Goal: Task Accomplishment & Management: Complete application form

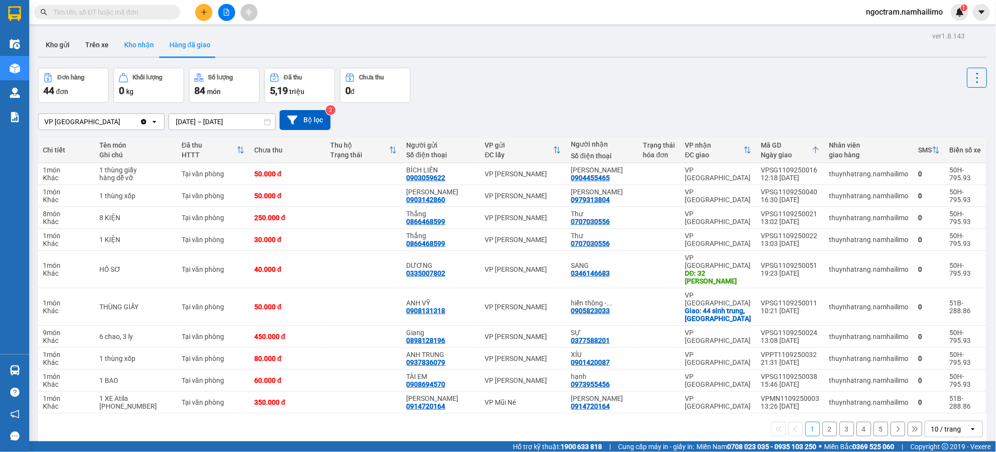
click at [150, 53] on button "Kho nhận" at bounding box center [138, 44] width 45 height 23
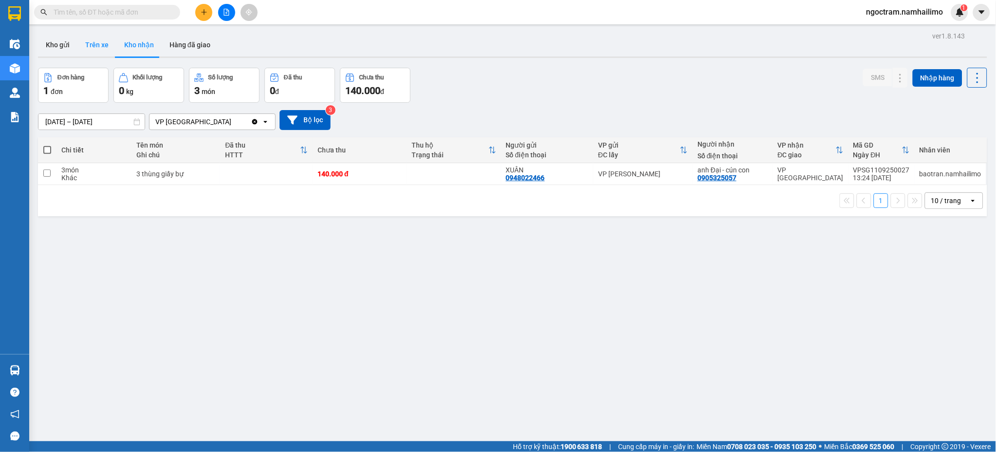
click at [98, 39] on button "Trên xe" at bounding box center [96, 44] width 39 height 23
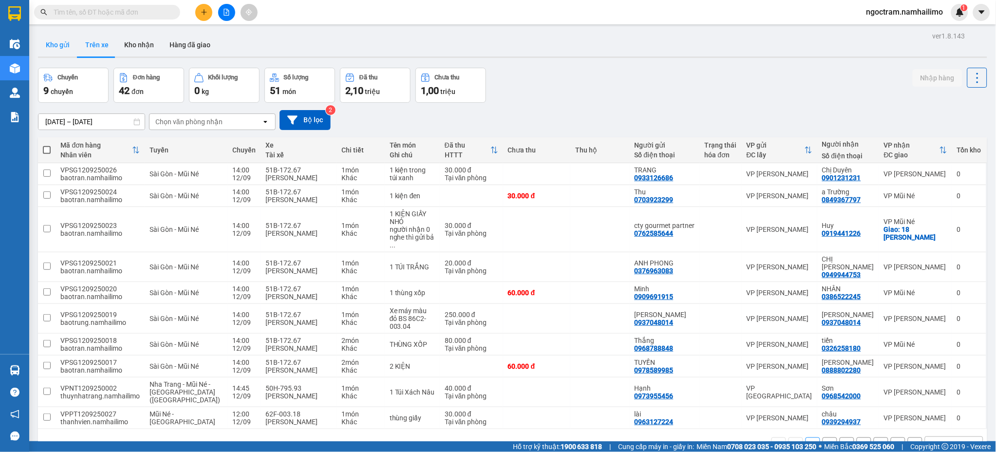
click at [65, 44] on button "Kho gửi" at bounding box center [57, 44] width 39 height 23
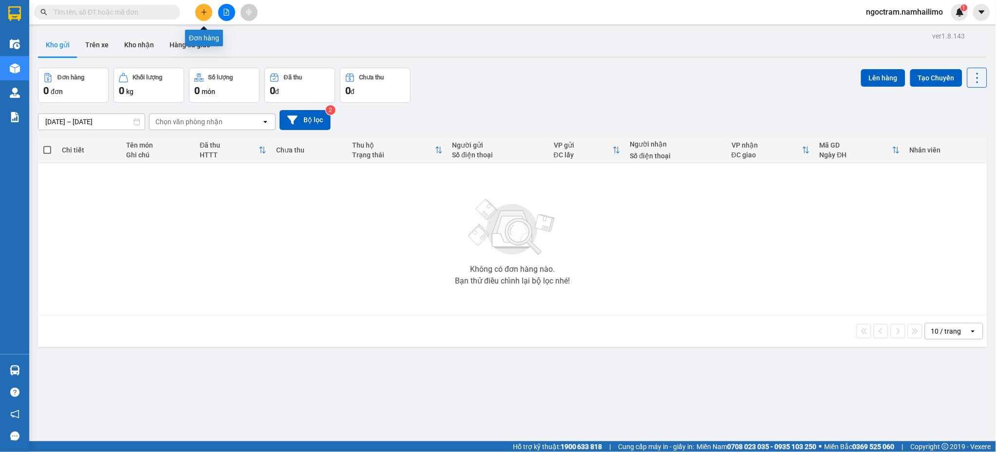
click at [208, 11] on button at bounding box center [203, 12] width 17 height 17
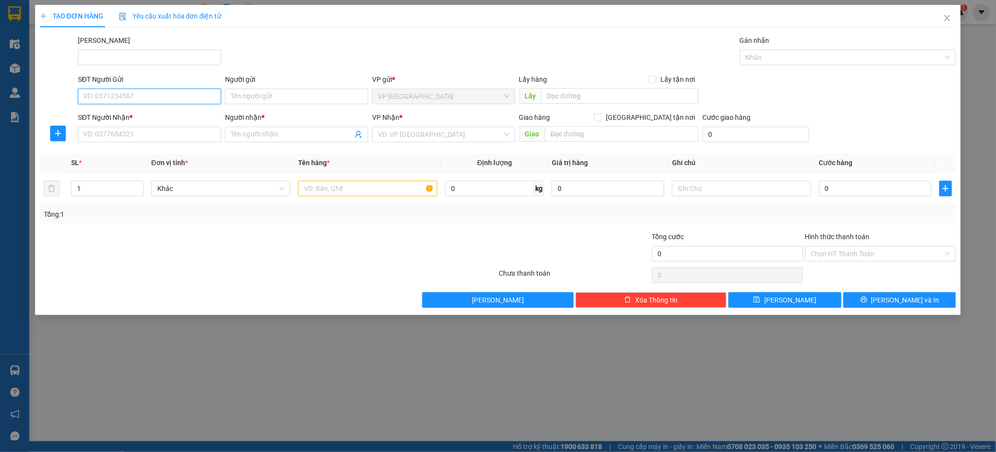
click at [208, 97] on input "SĐT Người Gửi" at bounding box center [149, 97] width 143 height 16
type input "0397864624"
click at [183, 131] on input "SĐT Người Nhận *" at bounding box center [149, 135] width 143 height 16
type input "0"
click at [499, 138] on input "search" at bounding box center [440, 134] width 125 height 15
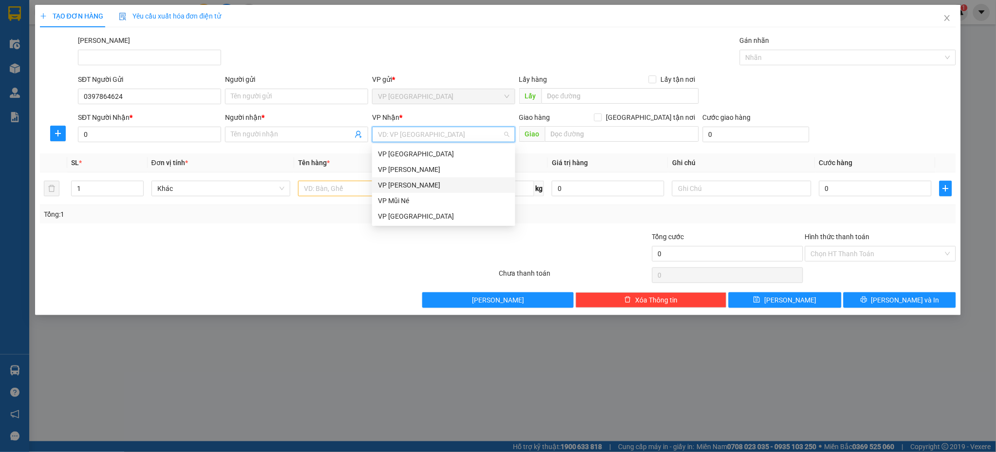
click at [443, 187] on div "VP [PERSON_NAME]" at bounding box center [444, 185] width 132 height 11
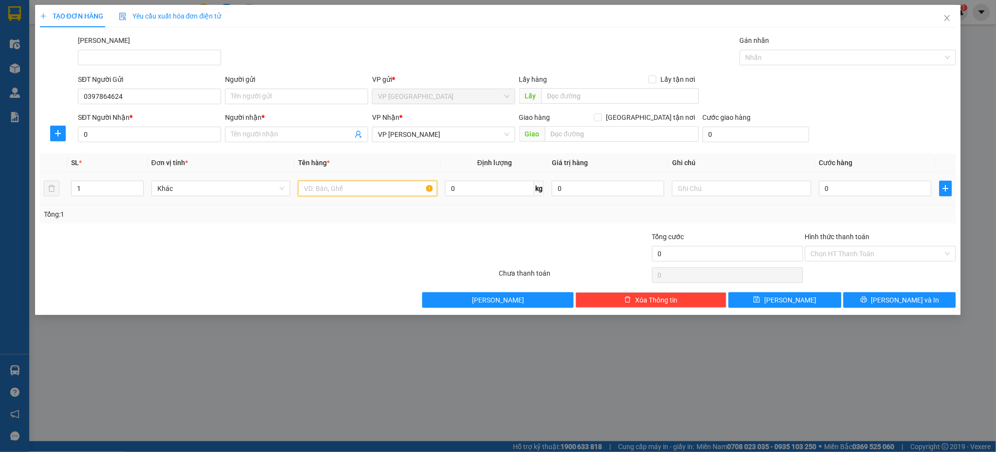
click at [364, 190] on input "text" at bounding box center [367, 189] width 139 height 16
type input "1 hồ sơ"
click at [904, 189] on input "0" at bounding box center [875, 189] width 113 height 16
type input "3"
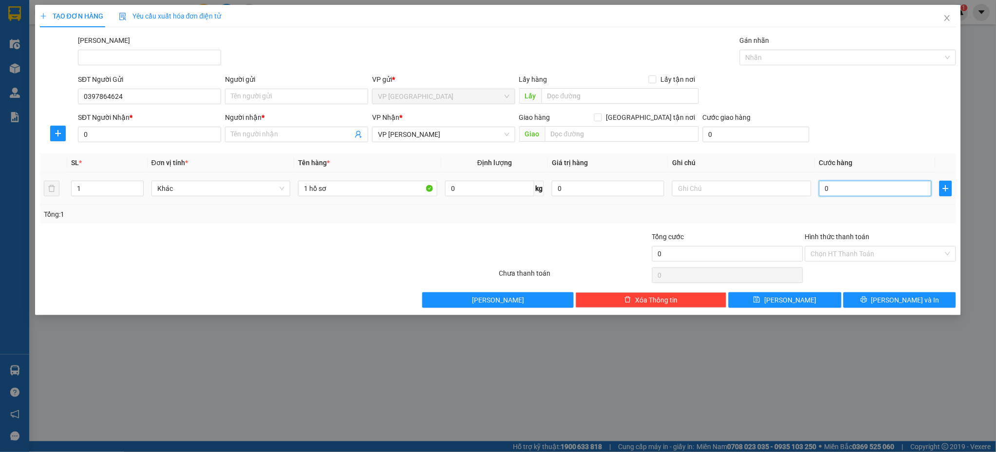
type input "3"
type input "30"
type input "300"
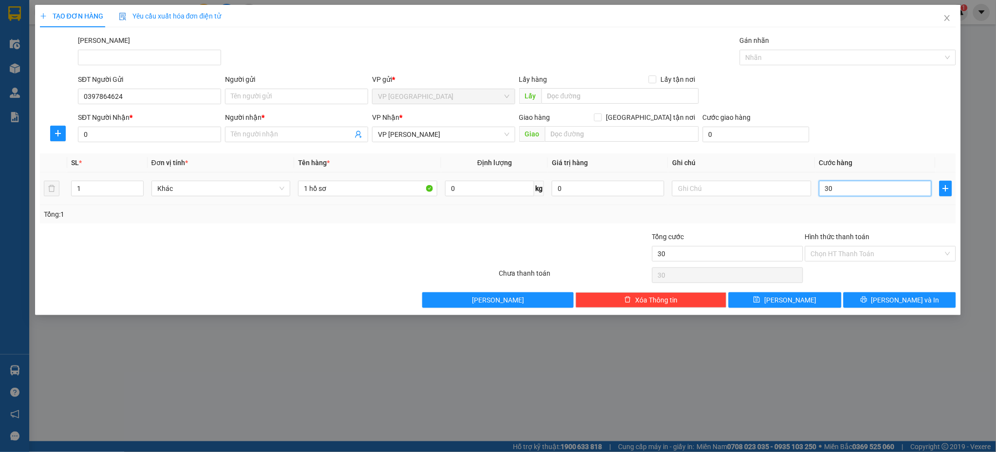
type input "300"
type input "3.000"
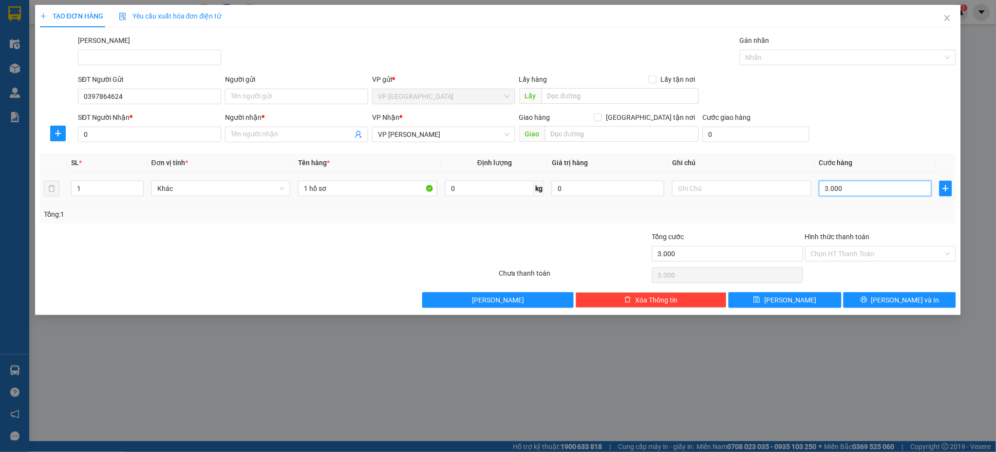
type input "30.000"
click at [723, 157] on th "Ghi chú" at bounding box center [741, 162] width 147 height 19
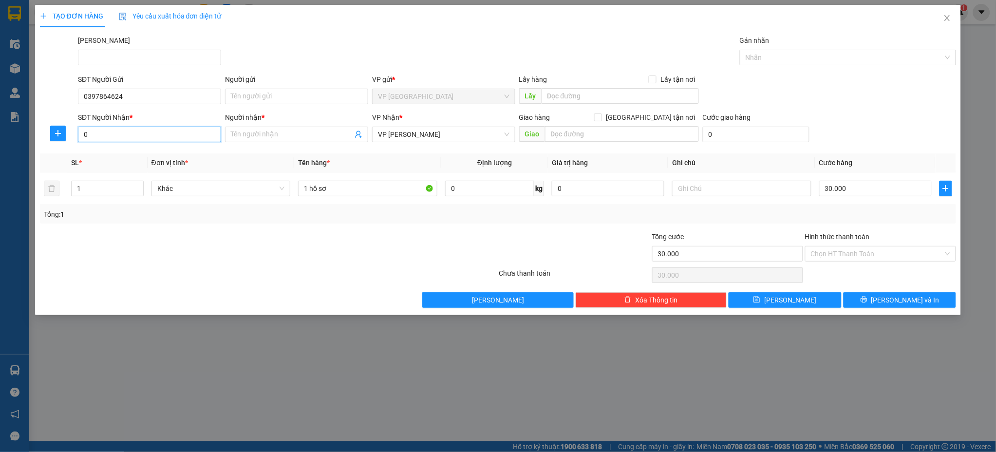
click at [182, 135] on input "0" at bounding box center [149, 135] width 143 height 16
type input "0976615199"
click at [870, 190] on input "30.000" at bounding box center [875, 189] width 113 height 16
click at [339, 128] on span at bounding box center [296, 135] width 143 height 16
type input "t"
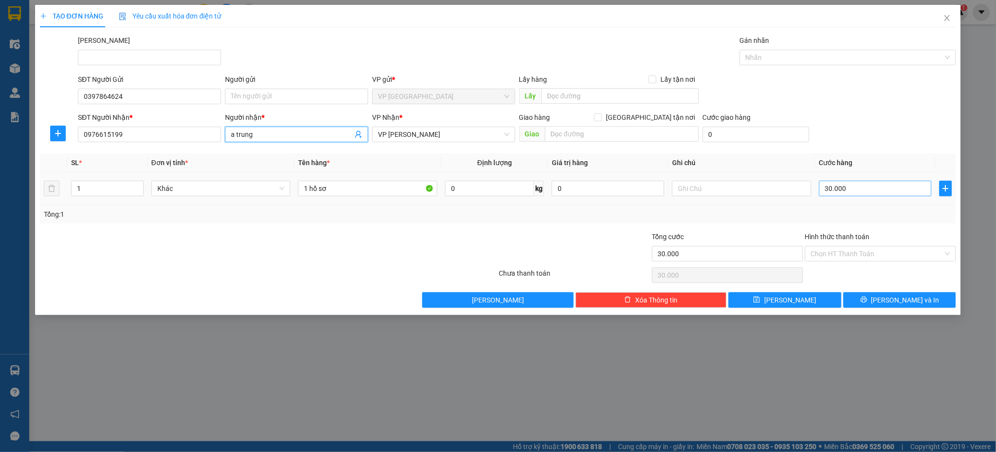
type input "a trung"
click at [831, 190] on input "30.000" at bounding box center [875, 189] width 113 height 16
type input "2"
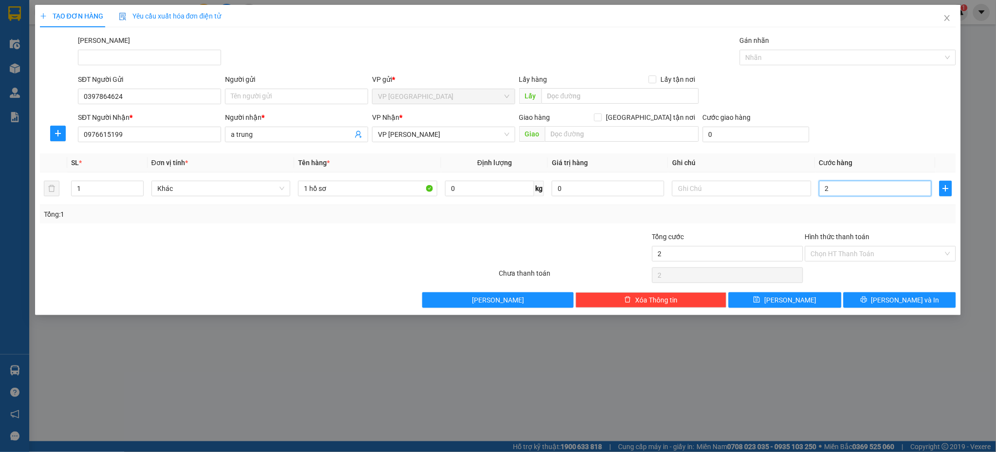
type input "20"
type input "200"
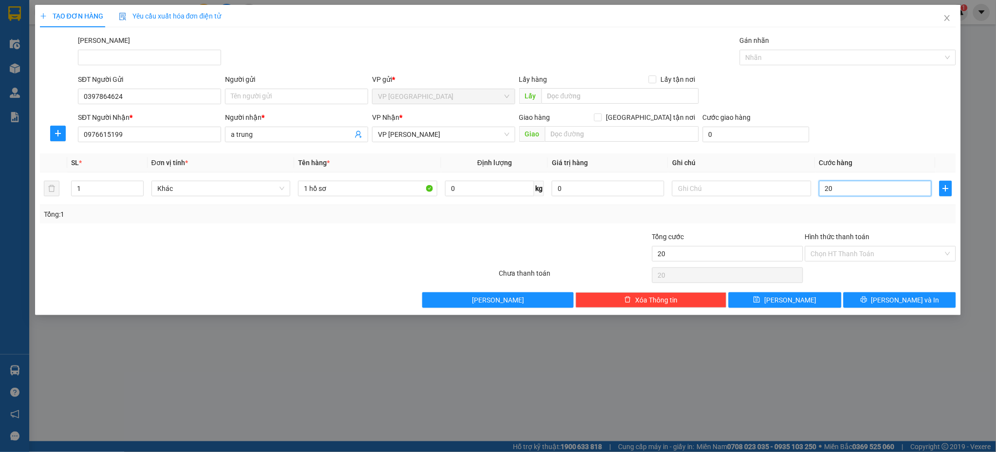
type input "200"
type input "2.000"
type input "20.000"
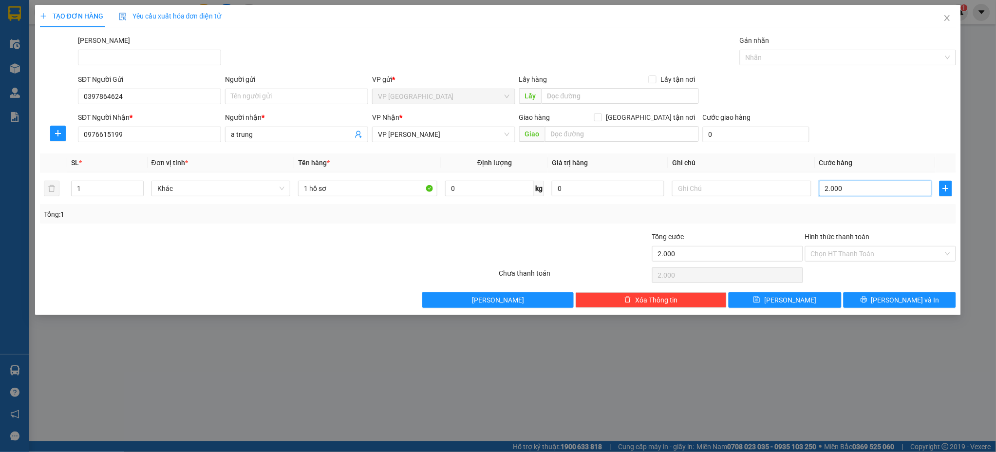
type input "20.000"
click at [867, 226] on div "Transit Pickup Surcharge Ids Transit Deliver Surcharge Ids Transit Deliver Surc…" at bounding box center [498, 171] width 917 height 273
click at [916, 259] on input "Hình thức thanh toán" at bounding box center [877, 254] width 133 height 15
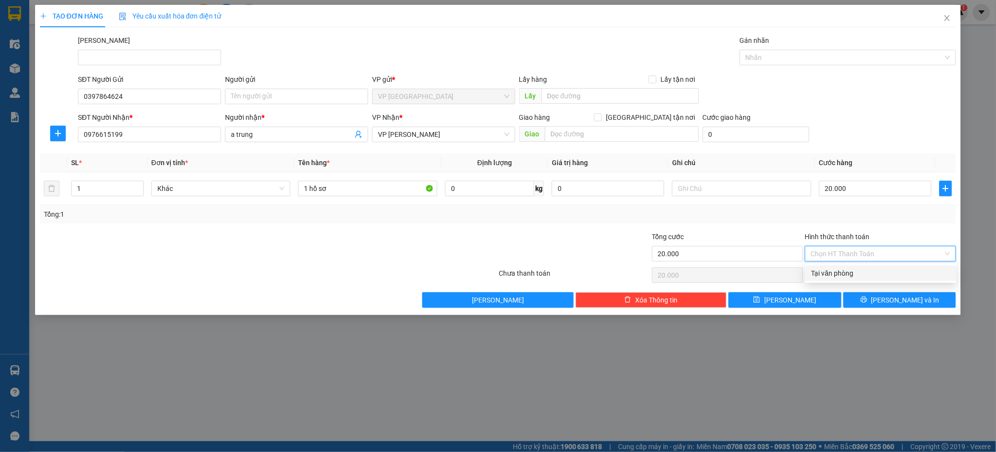
click at [917, 268] on div "Tại văn phòng" at bounding box center [881, 273] width 139 height 11
type input "0"
click at [926, 300] on button "[PERSON_NAME] và In" at bounding box center [900, 300] width 113 height 16
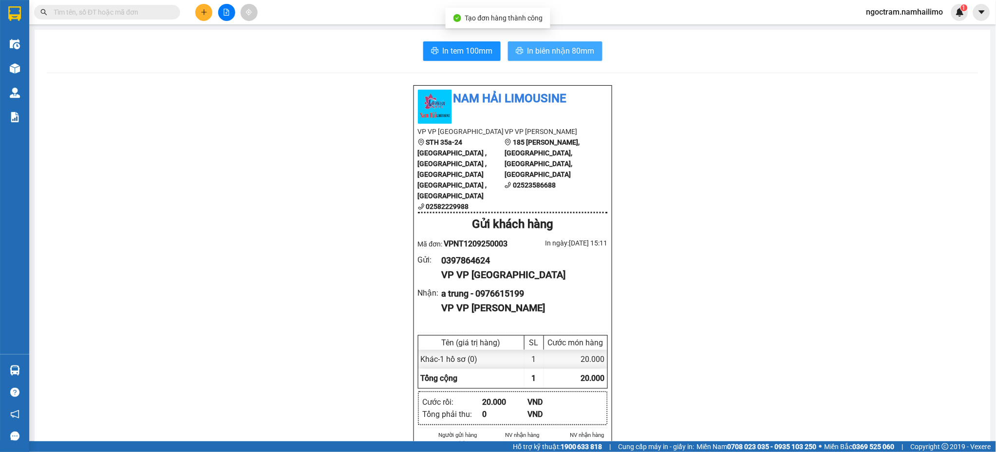
click at [532, 53] on span "In biên nhận 80mm" at bounding box center [561, 51] width 67 height 12
click at [148, 10] on input "text" at bounding box center [111, 12] width 115 height 11
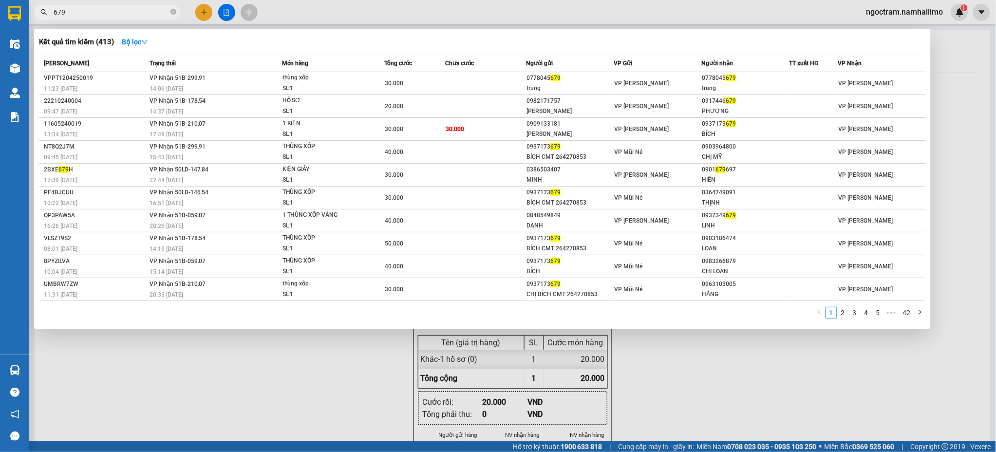
type input "679"
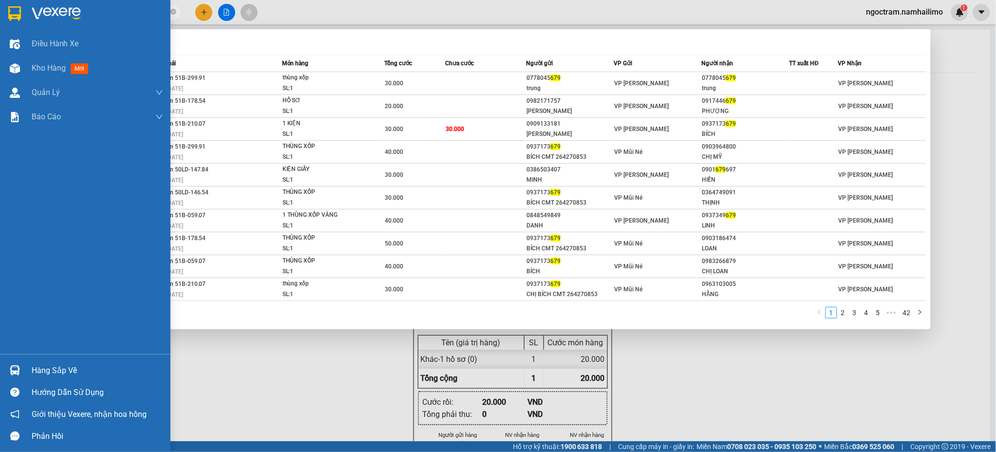
click at [27, 370] on div "Hàng sắp về" at bounding box center [85, 371] width 171 height 22
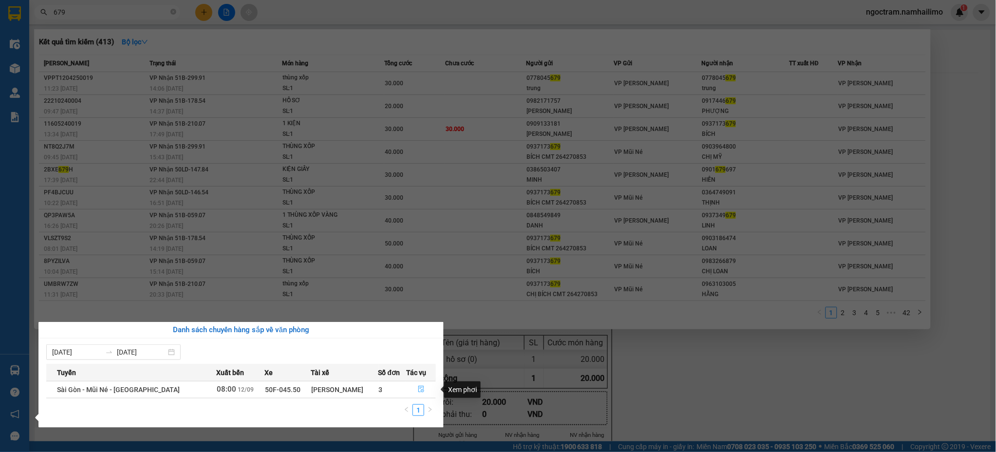
click at [415, 394] on button "button" at bounding box center [421, 390] width 29 height 16
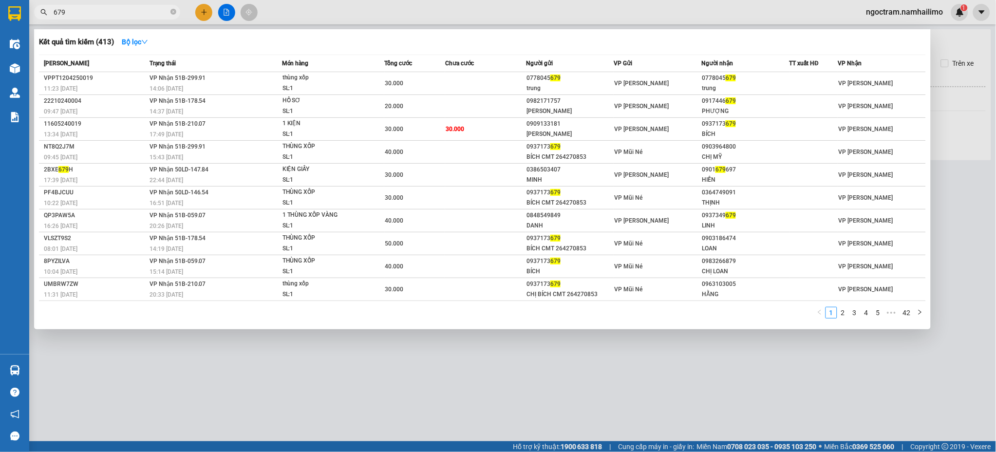
click at [973, 252] on div at bounding box center [498, 226] width 996 height 452
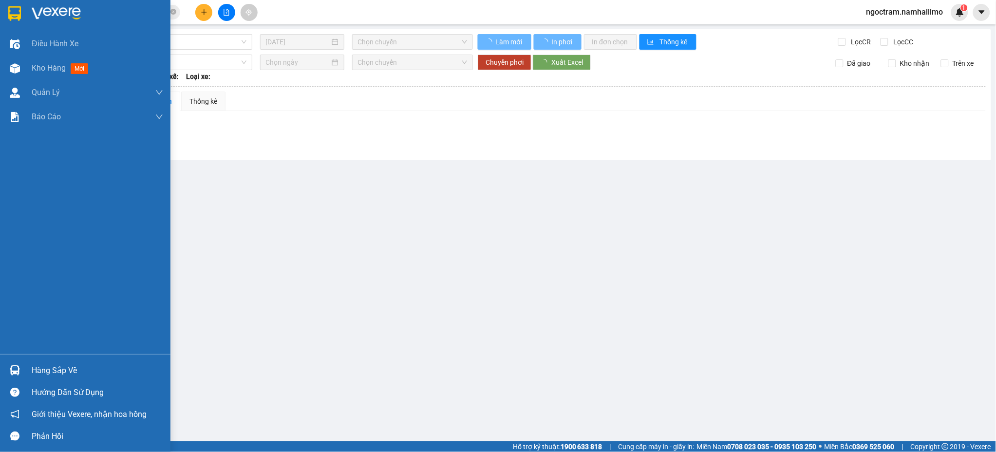
click at [13, 368] on img at bounding box center [15, 370] width 10 height 10
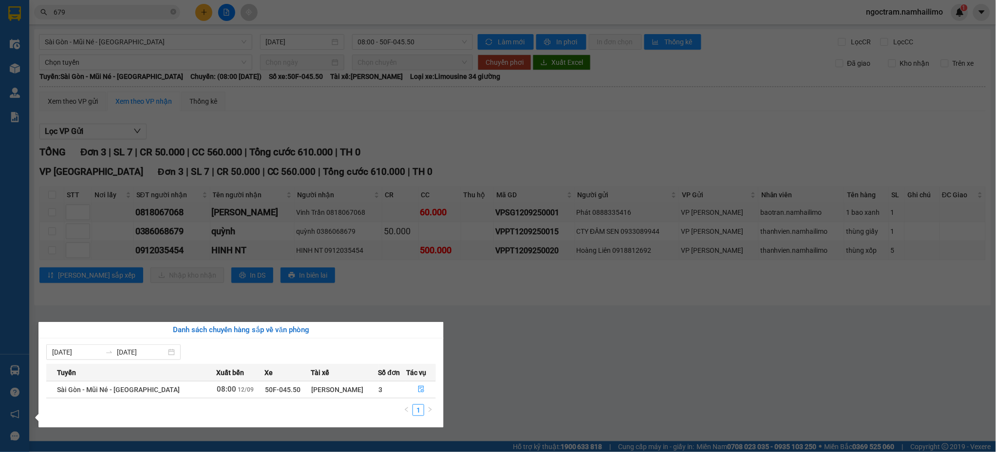
click at [590, 374] on section "Kết quả tìm kiếm ( 413 ) Bộ lọc Mã ĐH Trạng thái Món hàng Tổng cước Chưa cước N…" at bounding box center [498, 226] width 996 height 452
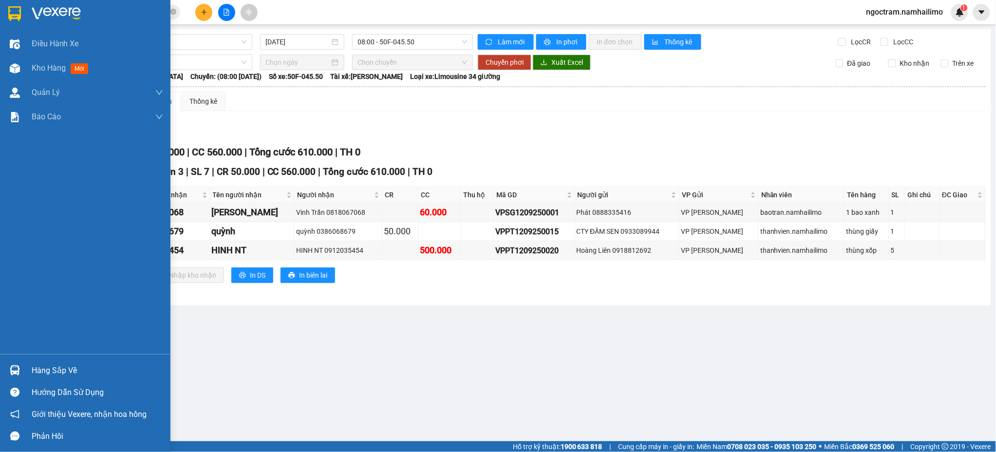
click at [19, 19] on img at bounding box center [14, 13] width 13 height 15
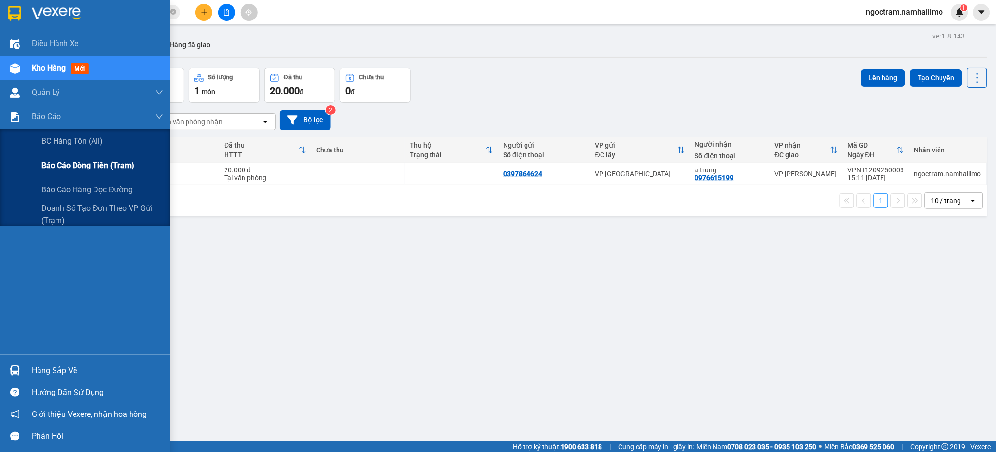
click at [85, 169] on span "Báo cáo dòng tiền (trạm)" at bounding box center [87, 165] width 93 height 12
